Goal: Navigation & Orientation: Go to known website

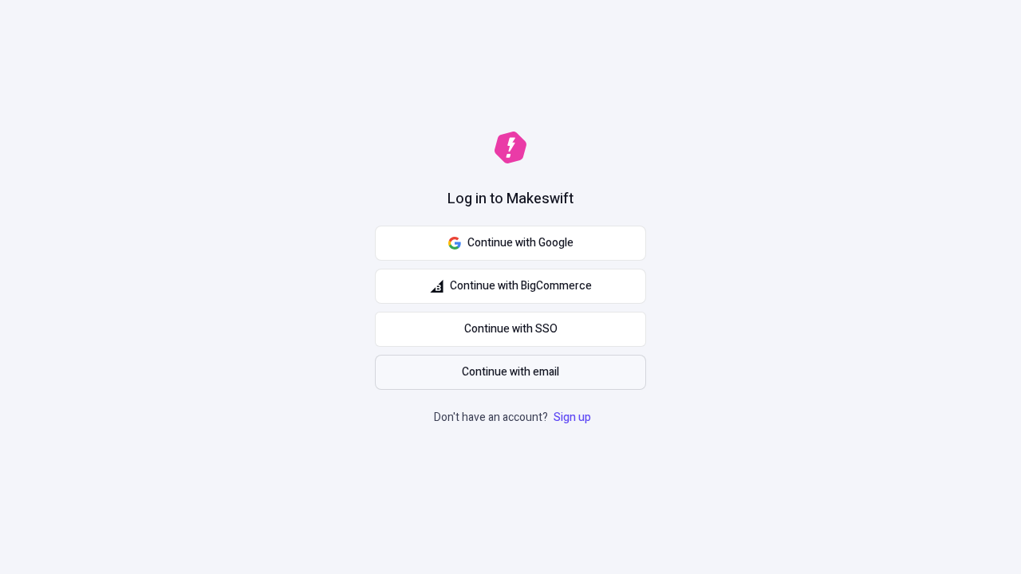
click at [510, 372] on span "Continue with email" at bounding box center [510, 373] width 97 height 18
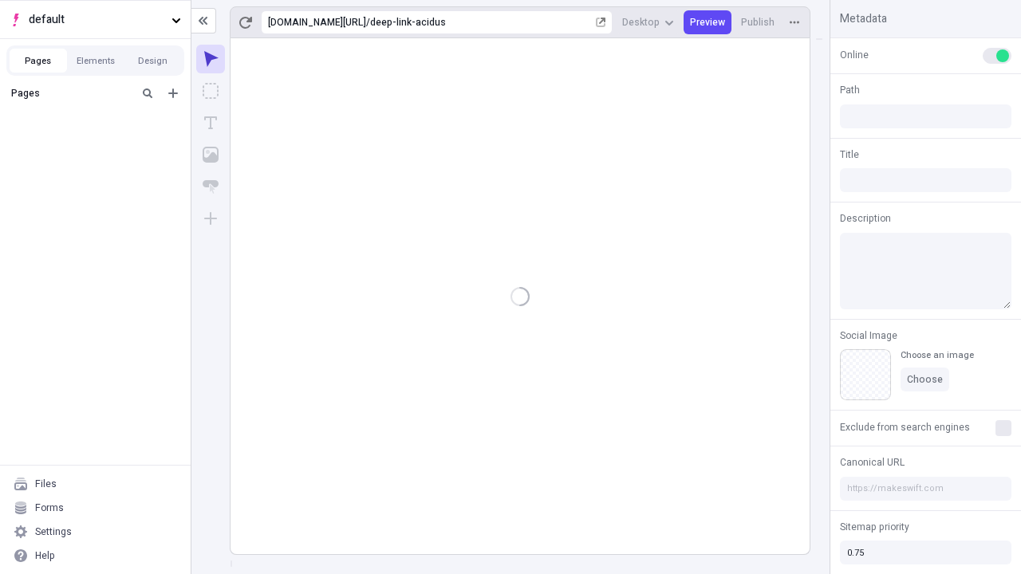
type input "/deep-link-acidus"
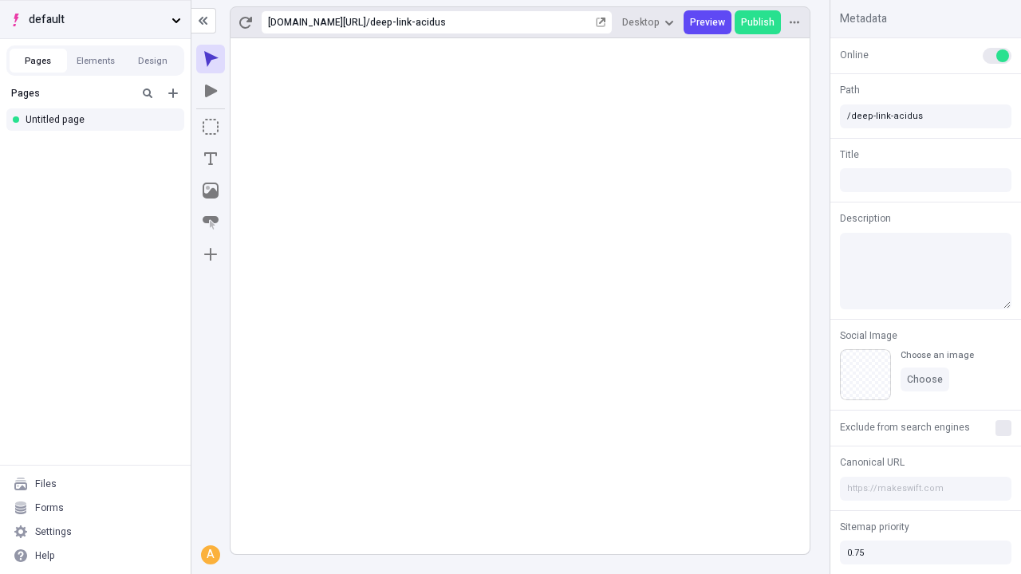
click at [95, 19] on span "default" at bounding box center [97, 20] width 136 height 18
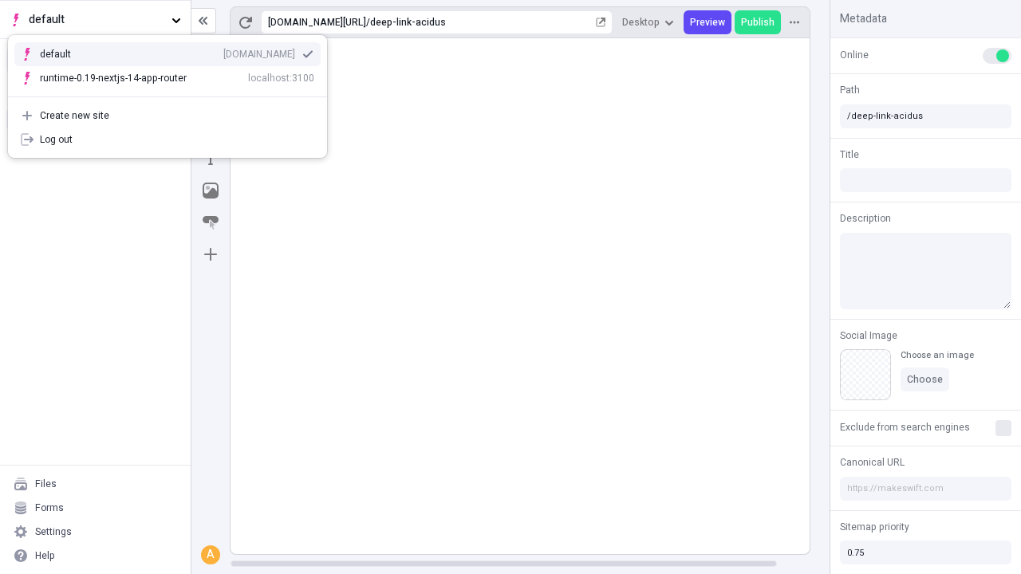
click at [223, 51] on div "[DOMAIN_NAME]" at bounding box center [259, 54] width 72 height 13
click at [173, 93] on icon "Add new" at bounding box center [173, 93] width 10 height 10
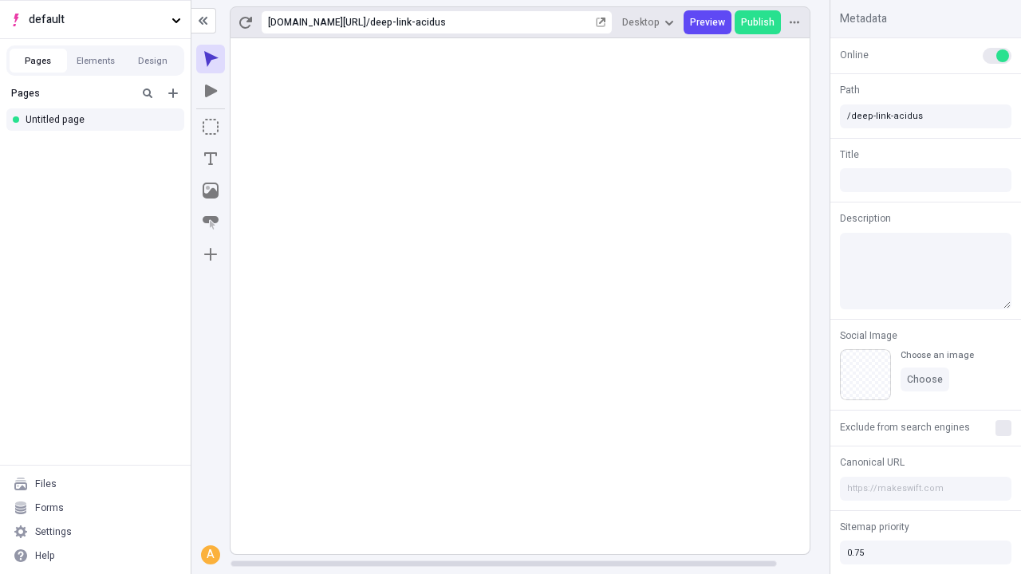
click at [100, 145] on div "Blank page" at bounding box center [99, 147] width 153 height 24
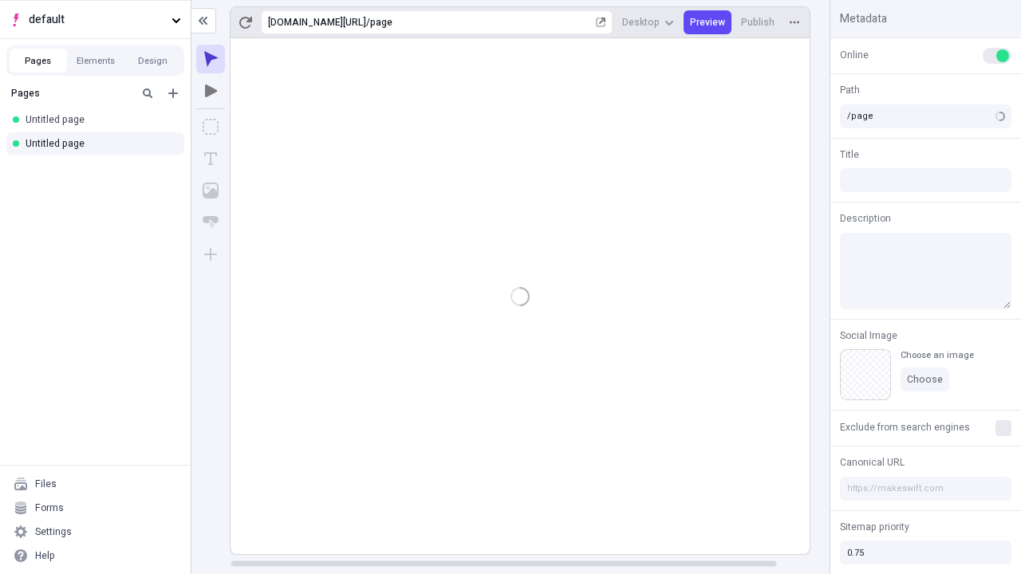
type input "/deep-link-soleo"
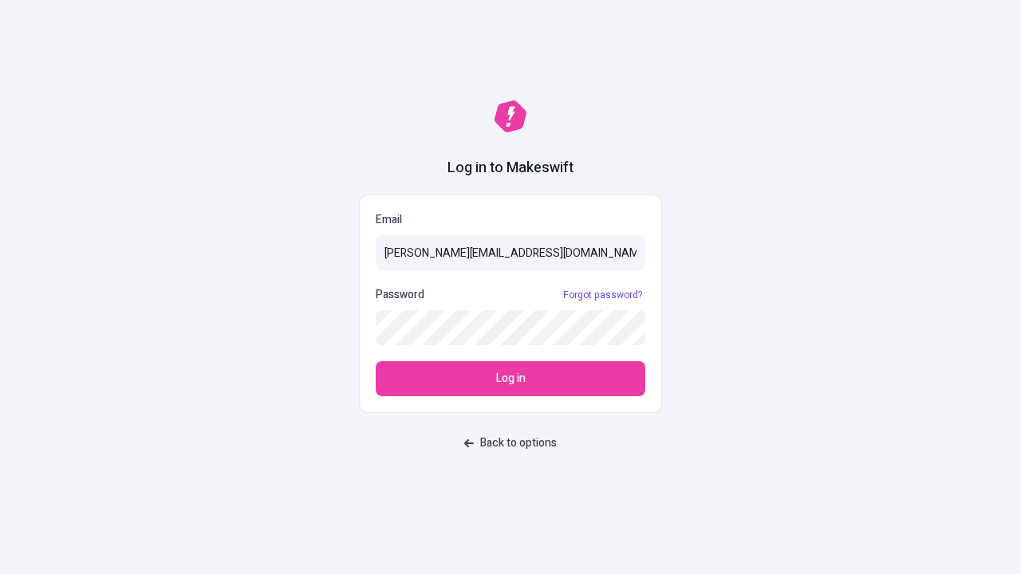
type input "[PERSON_NAME][EMAIL_ADDRESS][DOMAIN_NAME]"
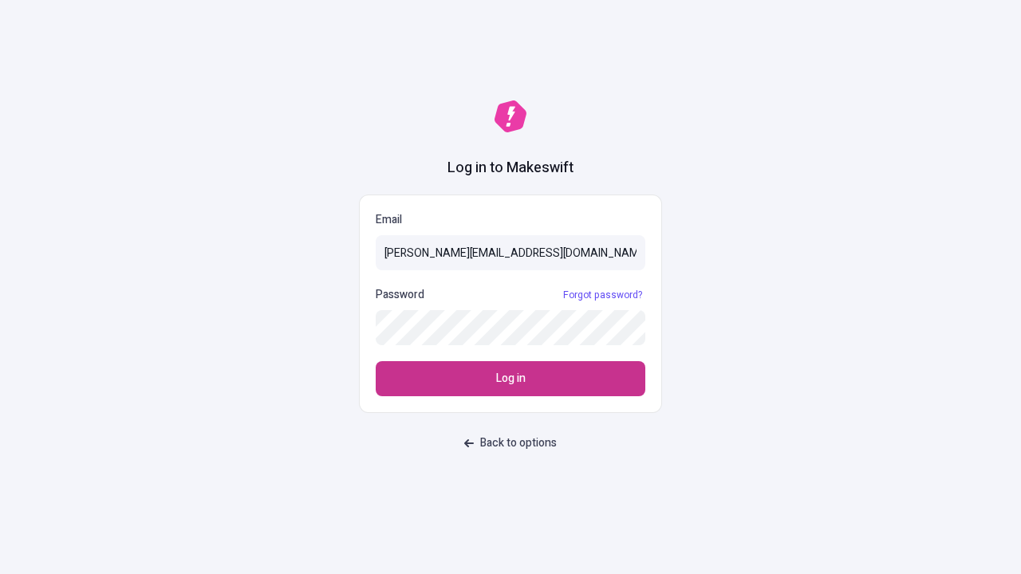
click at [510, 379] on span "Log in" at bounding box center [510, 379] width 29 height 18
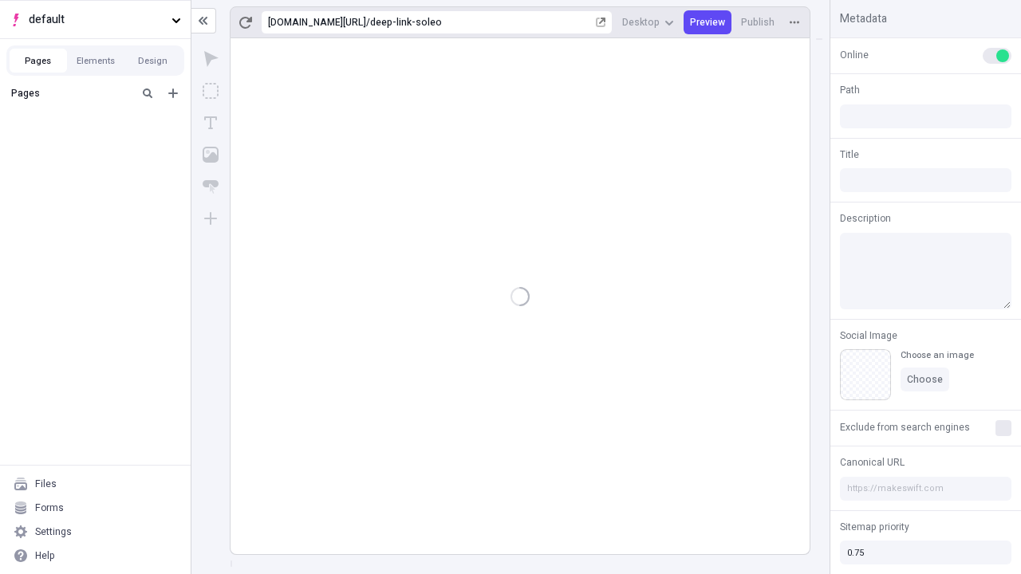
type input "/deep-link-soleo"
